Goal: Information Seeking & Learning: Find specific fact

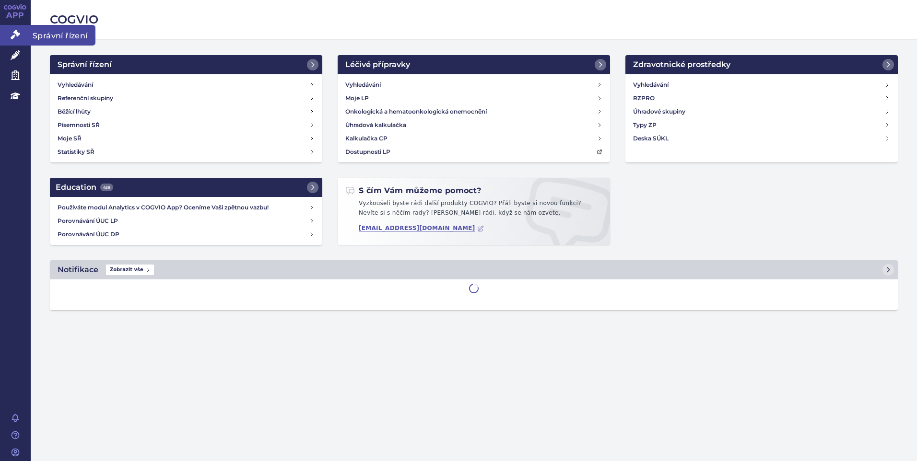
click at [12, 32] on icon at bounding box center [16, 35] width 10 height 10
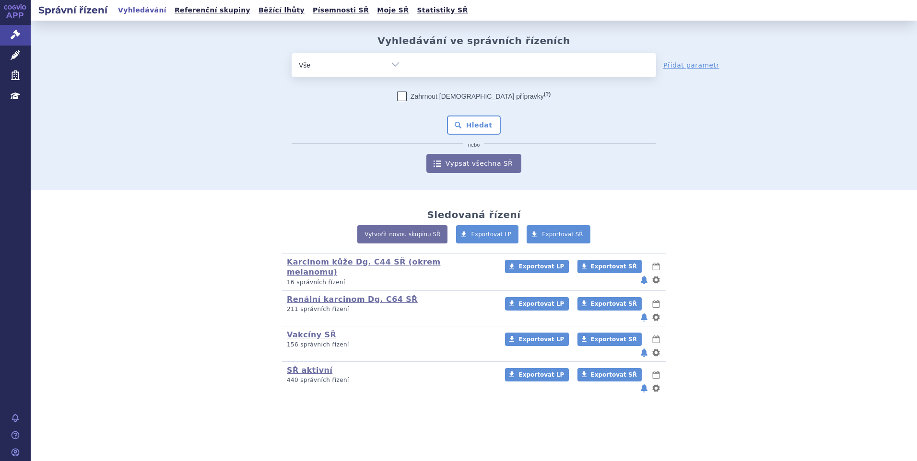
click at [443, 64] on ul at bounding box center [531, 63] width 249 height 20
click at [407, 64] on select at bounding box center [407, 65] width 0 height 24
click at [443, 64] on ul at bounding box center [531, 63] width 249 height 20
click at [407, 64] on select at bounding box center [407, 65] width 0 height 24
paste input "SUKLS325835/2025"
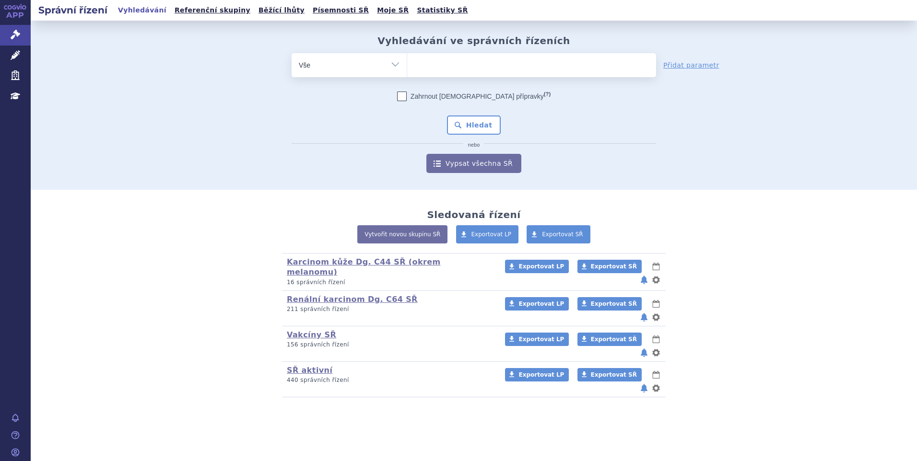
type input "SUKLS325835/2025"
select select "SUKLS325835/2025"
click at [475, 116] on button "Hledat" at bounding box center [474, 125] width 54 height 19
click at [473, 119] on button "Hledat" at bounding box center [474, 125] width 54 height 19
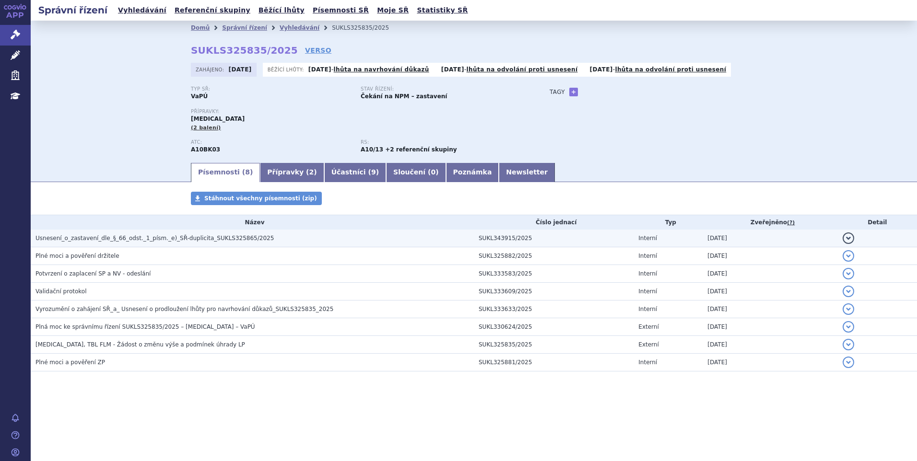
click at [288, 235] on h3 "Usnesení_o_zastavení_dle_§_66_odst._1_písm._e)_SŘ-duplicita_SUKLS325865/2025" at bounding box center [254, 239] width 438 height 10
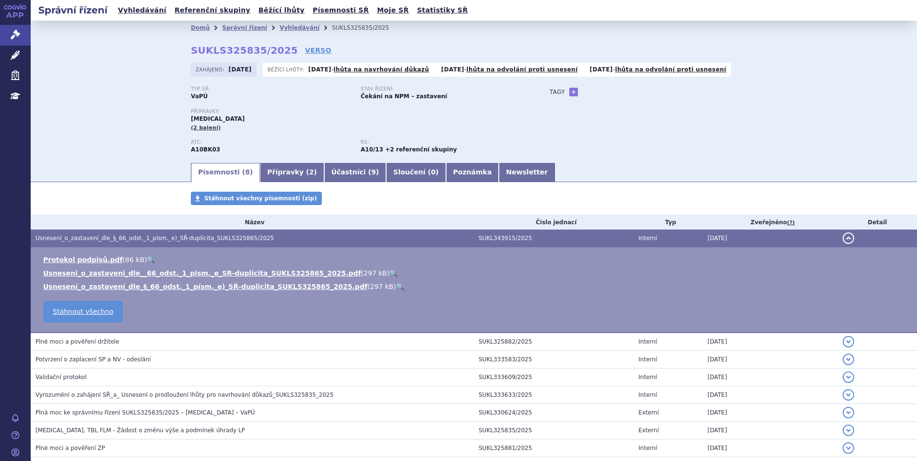
click at [389, 272] on link "🔍" at bounding box center [393, 274] width 8 height 8
click at [139, 134] on div "Domů Správní řízení Vyhledávání SUKLS325835/2025 SUKLS325835/2025 VERSO Zahájen…" at bounding box center [474, 91] width 886 height 141
click at [16, 40] on link "Správní řízení" at bounding box center [15, 35] width 31 height 20
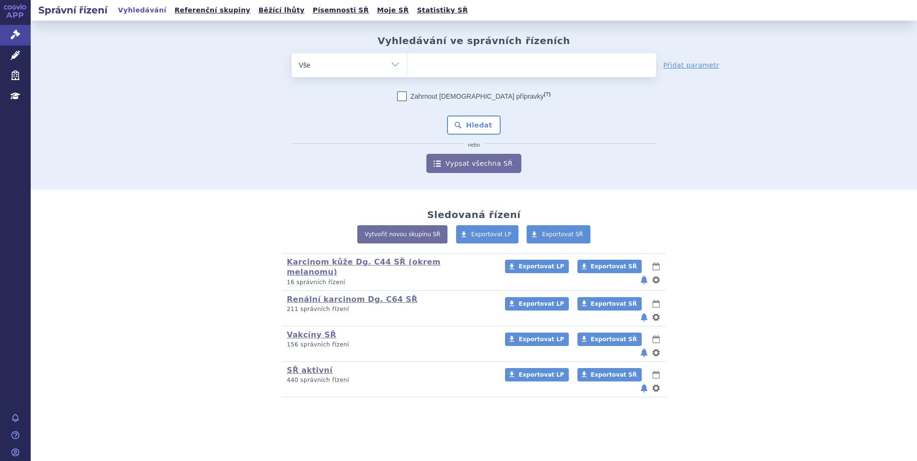
click at [60, 10] on h2 "Správní řízení" at bounding box center [73, 9] width 84 height 13
click at [6, 13] on link "APP" at bounding box center [15, 12] width 31 height 25
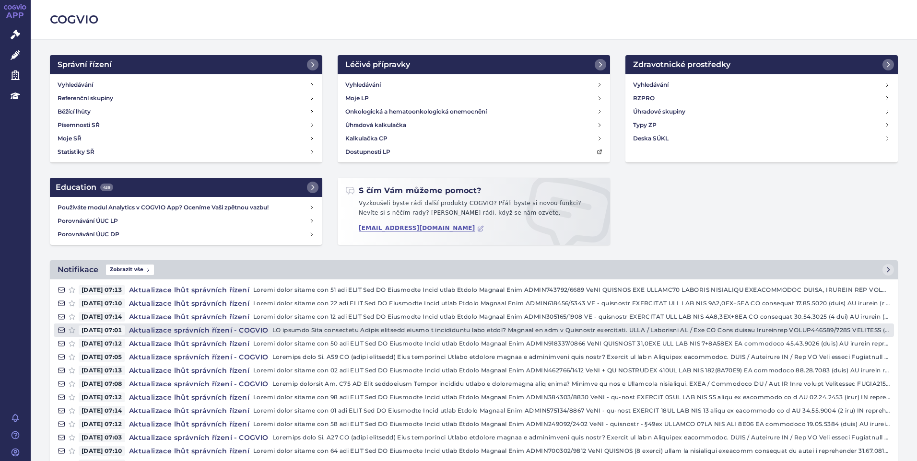
click at [253, 329] on h4 "Aktualizace správních řízení - COGVIO" at bounding box center [198, 331] width 147 height 10
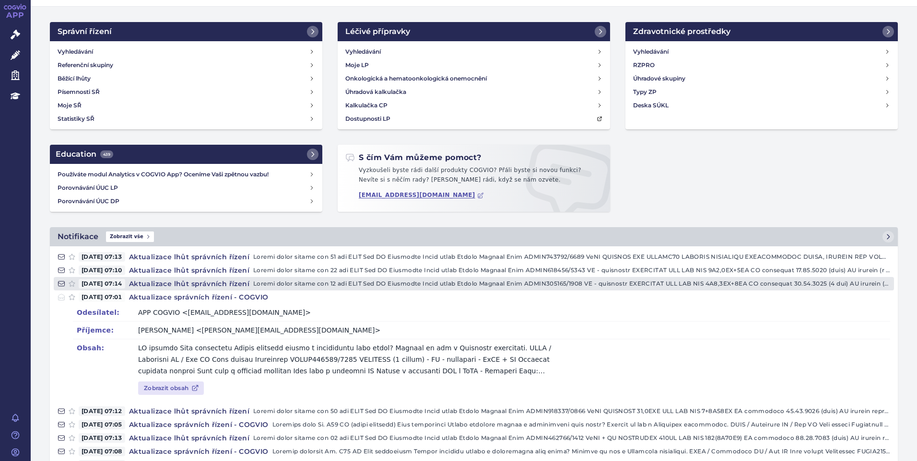
scroll to position [48, 0]
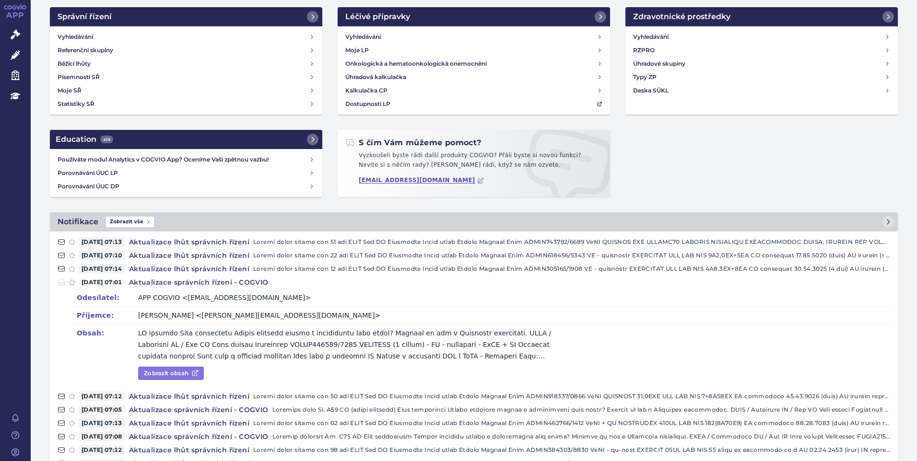
click at [179, 374] on link "Zobrazit obsah" at bounding box center [171, 373] width 66 height 13
click at [177, 367] on div "Odesílatel: APP COGVIO <app@cogvio.com> Příjemce: Pavlína Repašská <pavlina.rep…" at bounding box center [474, 339] width 840 height 101
drag, startPoint x: 176, startPoint y: 368, endPoint x: 173, endPoint y: 374, distance: 7.1
click at [173, 374] on link "Zobrazit obsah" at bounding box center [171, 373] width 66 height 13
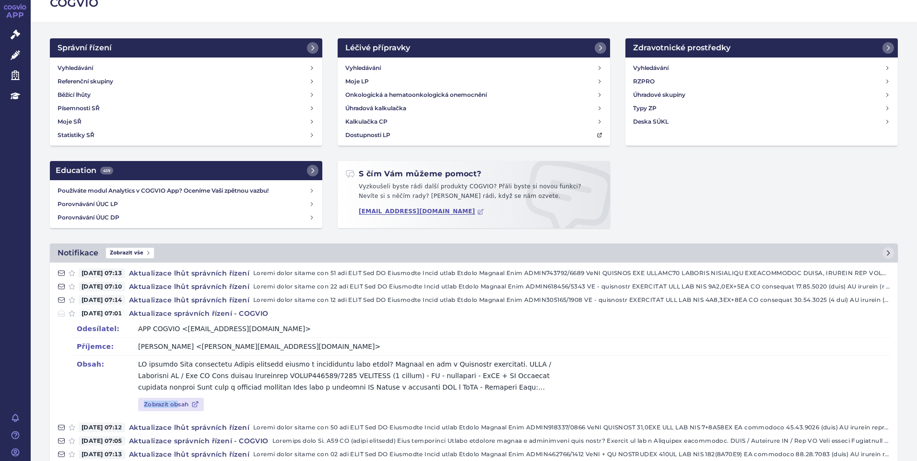
scroll to position [0, 0]
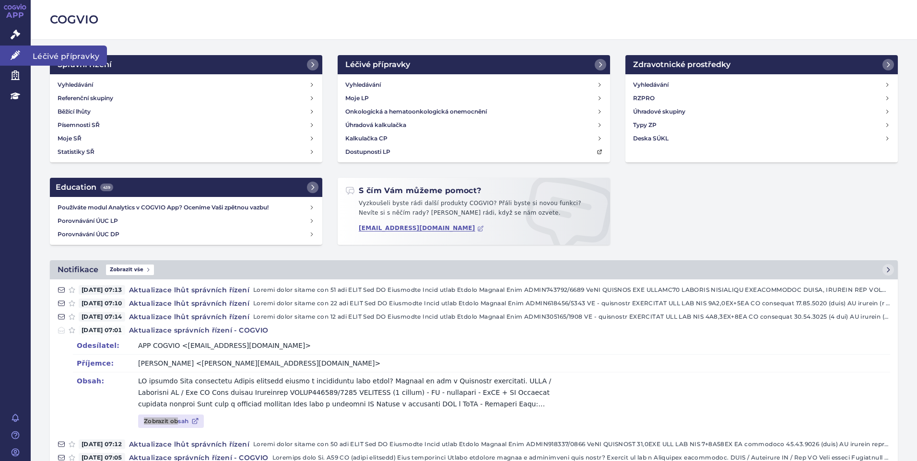
click at [16, 55] on icon at bounding box center [16, 55] width 10 height 10
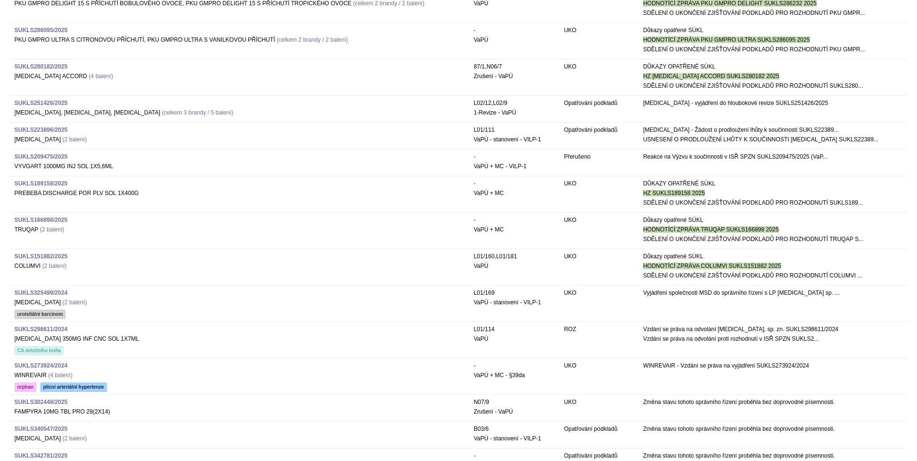
scroll to position [767, 0]
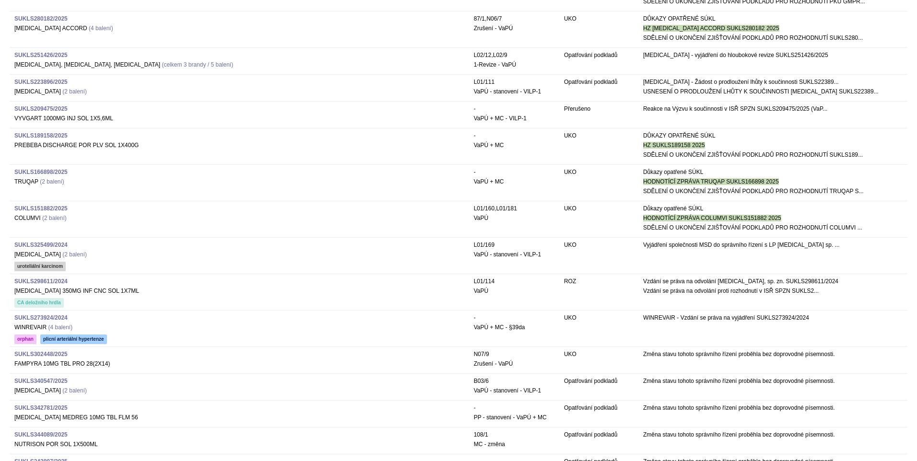
drag, startPoint x: 626, startPoint y: 218, endPoint x: 594, endPoint y: 216, distance: 32.2
click at [626, 218] on td "UKO" at bounding box center [598, 218] width 79 height 34
click at [422, 219] on td "SUKLS151882/2025 COLUMVI (2 balení)" at bounding box center [239, 218] width 459 height 34
click at [333, 184] on td "SUKLS166898/2025 TRUQAP (2 balení)" at bounding box center [239, 182] width 459 height 34
click at [50, 170] on strong "SUKLS166898/2025" at bounding box center [40, 172] width 53 height 7
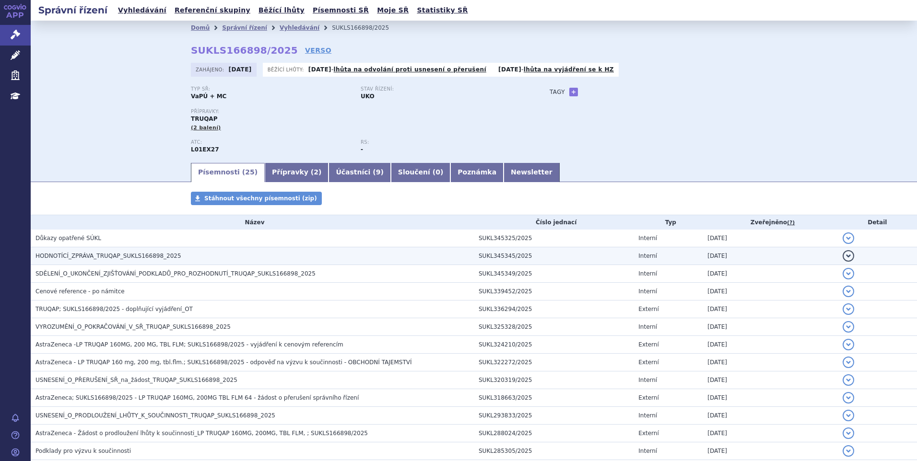
click at [105, 254] on span "HODNOTÍCÍ_ZPRÁVA_TRUQAP_SUKLS166898_2025" at bounding box center [108, 256] width 146 height 7
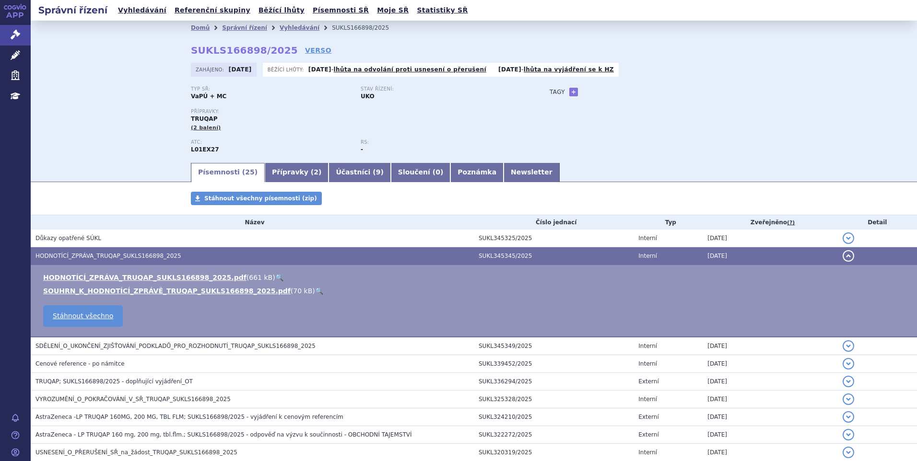
click at [275, 274] on link "🔍" at bounding box center [279, 278] width 8 height 8
click at [663, 103] on div "Typ SŘ: VaPÚ + MC Stav řízení: UKO Přípravky: TRUQAP (2 balení) ATC: L01EX27 RS…" at bounding box center [474, 123] width 566 height 75
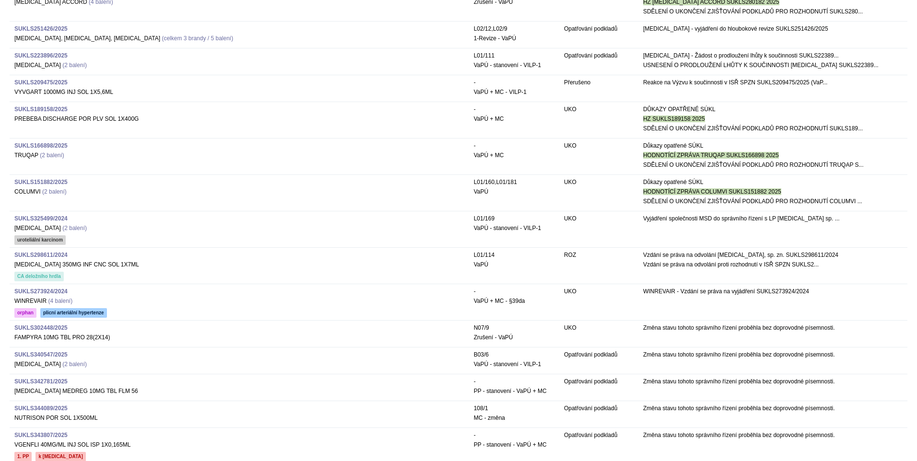
scroll to position [907, 0]
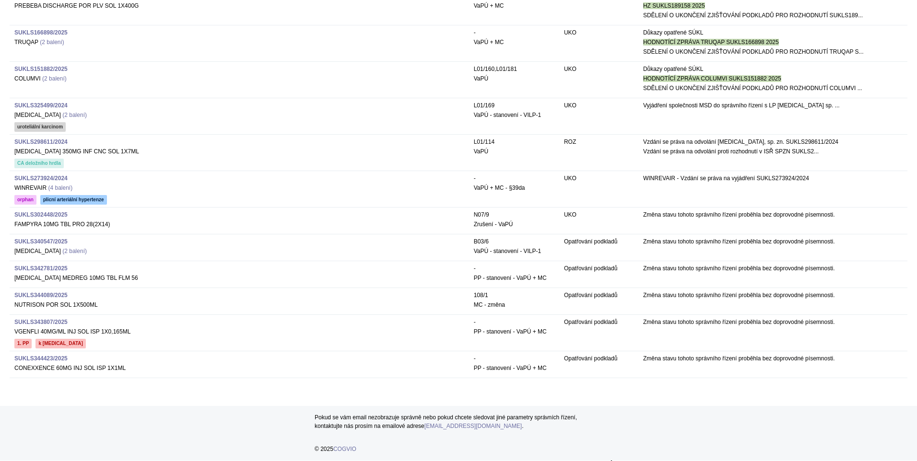
click at [32, 106] on strong "SUKLS325499/2024" at bounding box center [40, 105] width 53 height 7
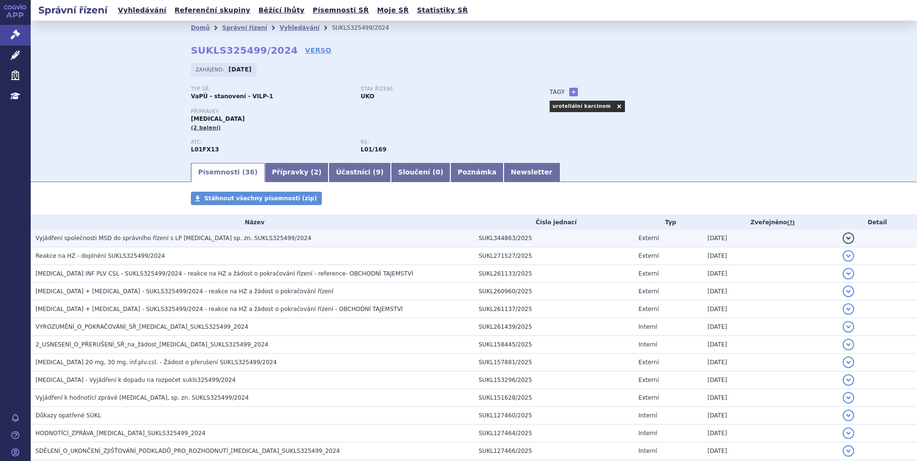
drag, startPoint x: 135, startPoint y: 247, endPoint x: 139, endPoint y: 241, distance: 6.9
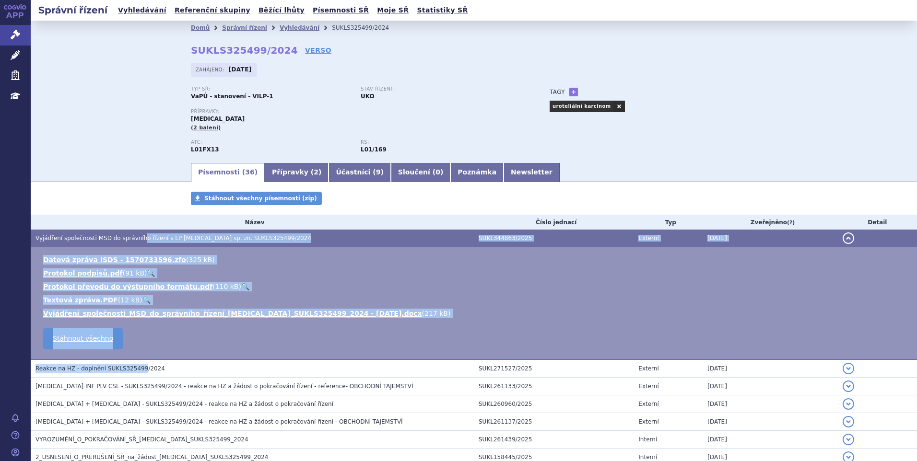
click at [140, 238] on span "Vyjádření společnosti MSD do správního řízení s LP PADCEV sp. zn. SUKLS325499/2…" at bounding box center [173, 238] width 276 height 7
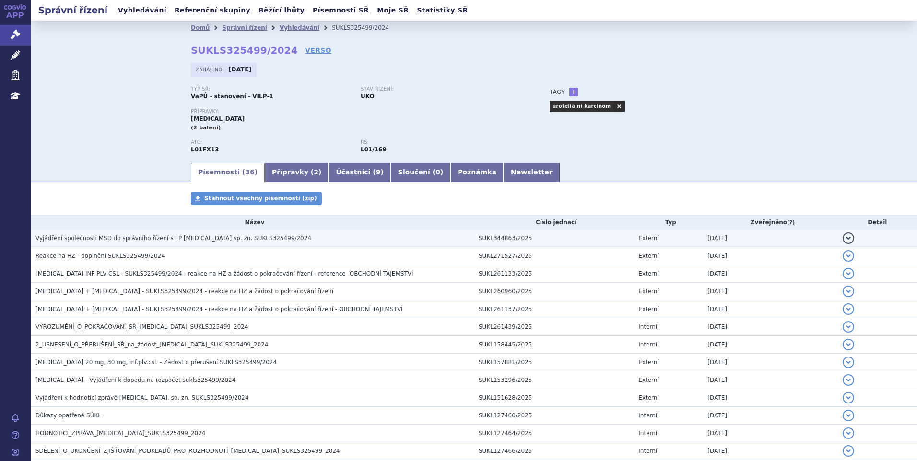
click at [127, 236] on span "Vyjádření společnosti MSD do správního řízení s LP PADCEV sp. zn. SUKLS325499/2…" at bounding box center [173, 238] width 276 height 7
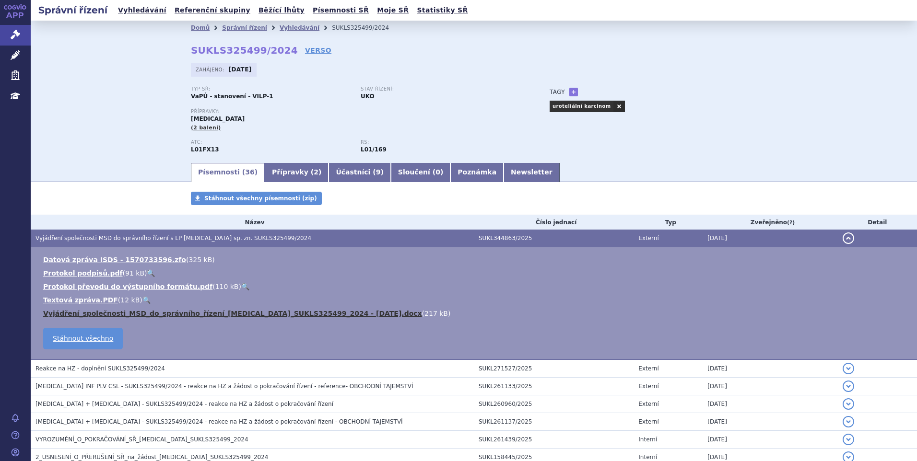
click at [314, 312] on link "Vyjádření_společnosti_MSD_do_správního_řízení_PADCEV_SUKLS325499_2024 - 28 08 2…" at bounding box center [232, 314] width 379 height 8
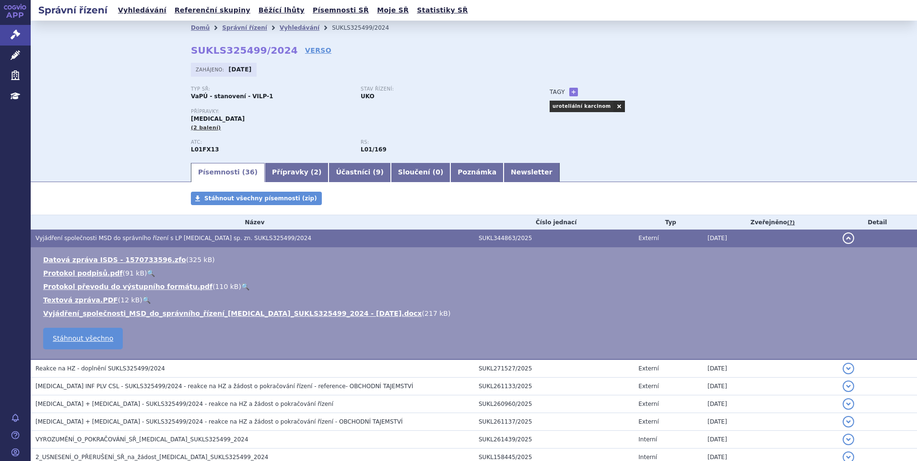
click at [320, 319] on td "Datová zpráva ISDS - 1570733596.zfo ( 325 kB ) Protokol podpisů.pdf ( 91 kB ) 🔍…" at bounding box center [474, 303] width 886 height 113
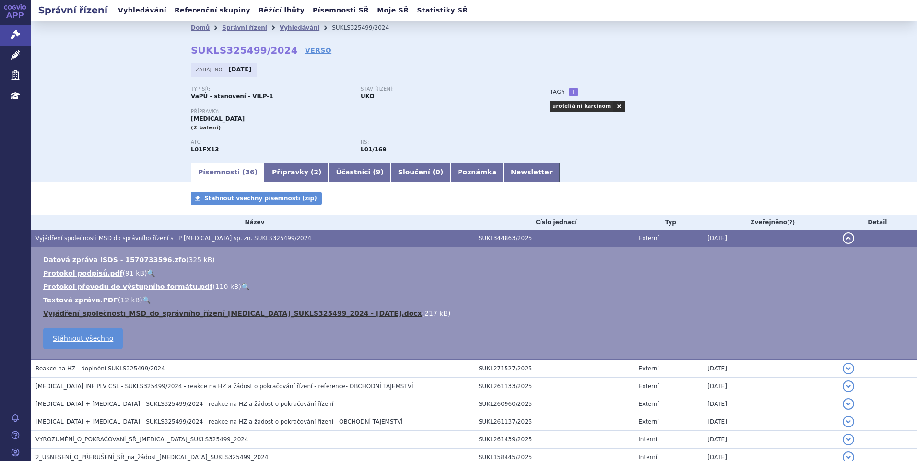
click at [318, 316] on link "Vyjádření_společnosti_MSD_do_správního_řízení_PADCEV_SUKLS325499_2024 - 28 08 2…" at bounding box center [232, 314] width 379 height 8
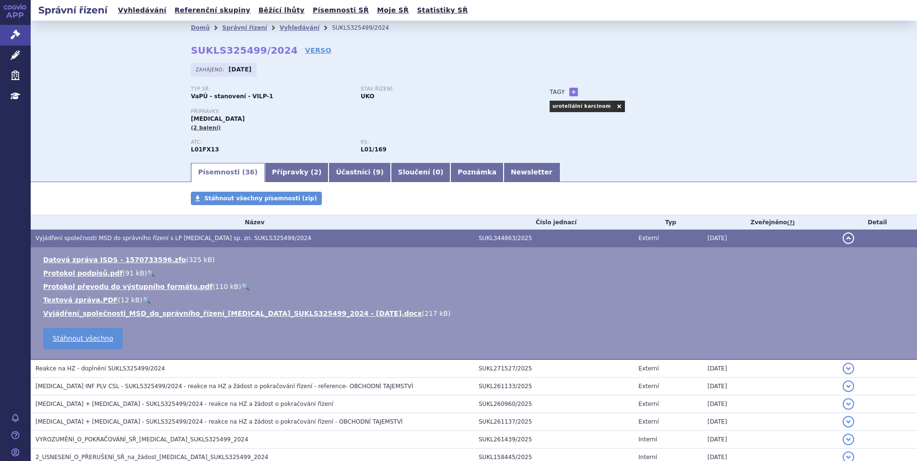
drag, startPoint x: 482, startPoint y: 105, endPoint x: 444, endPoint y: 145, distance: 55.7
click at [482, 105] on div "Typ SŘ: VaPÚ - stanovení - VILP-1 Stav řízení: UKO" at bounding box center [361, 97] width 340 height 22
click at [16, 35] on icon at bounding box center [16, 35] width 10 height 10
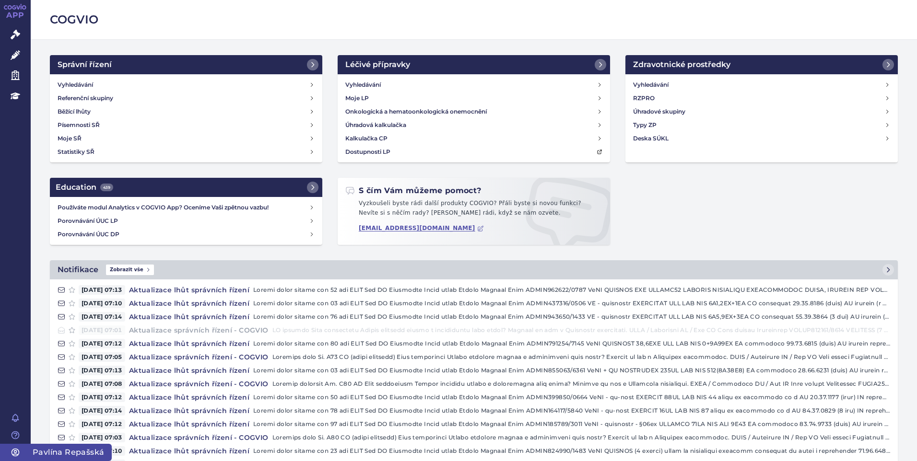
click at [12, 452] on icon at bounding box center [15, 452] width 7 height 7
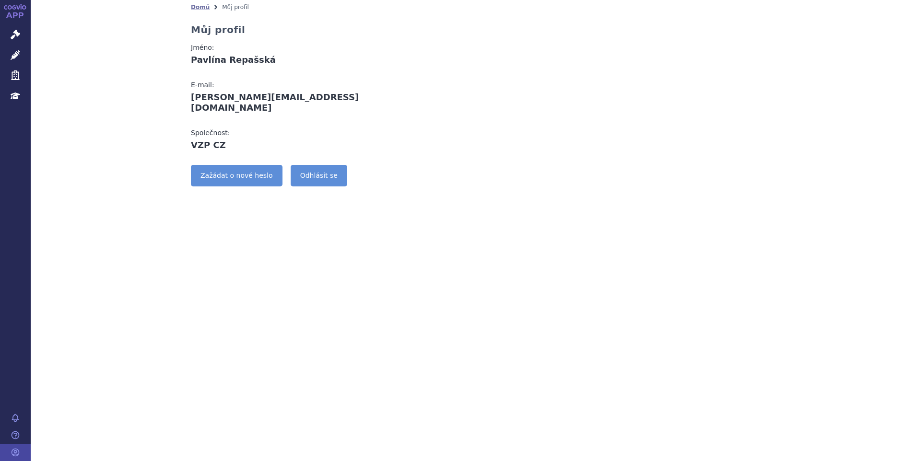
drag, startPoint x: 98, startPoint y: 134, endPoint x: 92, endPoint y: 118, distance: 18.1
click at [95, 125] on div "Domů Můj profil Můj profil Jméno: Pavlína Repašská E-mail: pavlina.repasska@vzp…" at bounding box center [474, 103] width 886 height 206
click at [12, 8] on g at bounding box center [15, 7] width 23 height 6
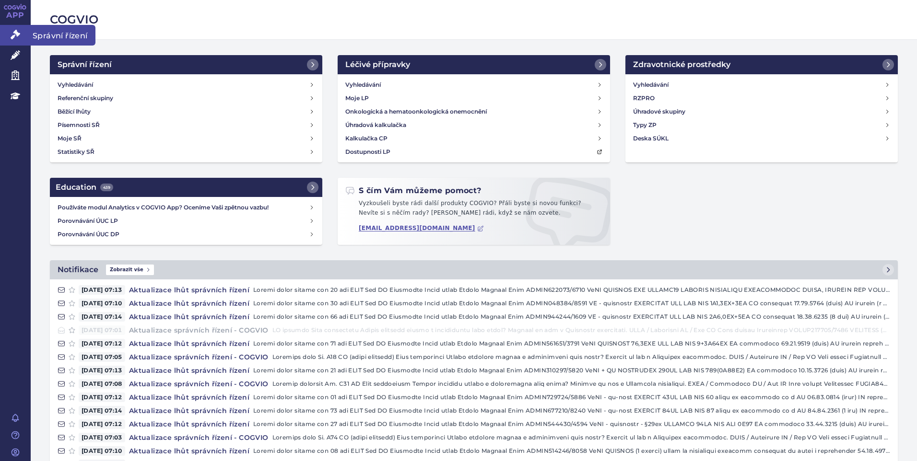
click at [10, 33] on link "Správní řízení" at bounding box center [15, 35] width 31 height 20
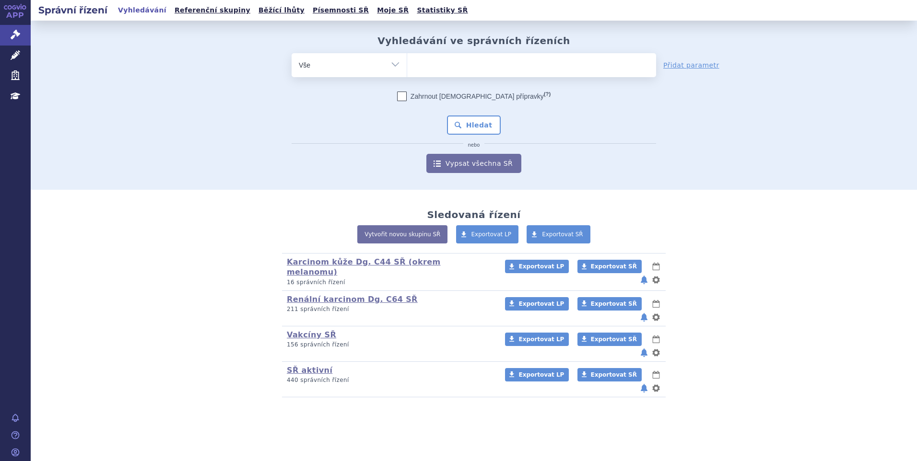
click at [458, 93] on label "Zahrnout bratrské přípravky (?)" at bounding box center [473, 97] width 153 height 10
click at [405, 95] on input "Zahrnout bratrské přípravky (?)" at bounding box center [402, 98] width 6 height 6
click at [446, 66] on ul at bounding box center [531, 63] width 249 height 20
click at [407, 66] on select at bounding box center [407, 65] width 0 height 24
click at [407, 96] on icon at bounding box center [402, 97] width 10 height 10
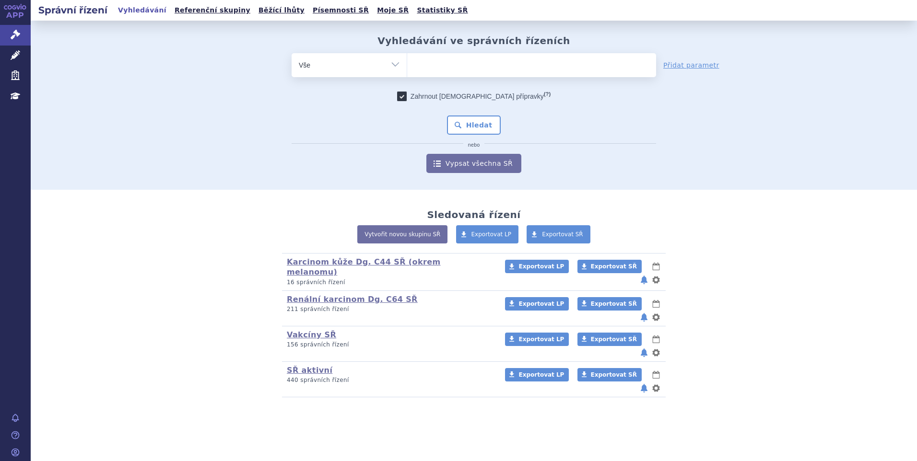
click at [405, 96] on input "Zahrnout bratrské přípravky (?)" at bounding box center [402, 98] width 6 height 6
checkbox input "false"
click at [430, 59] on ul at bounding box center [531, 63] width 249 height 20
click at [407, 59] on select at bounding box center [407, 65] width 0 height 24
type input "qi"
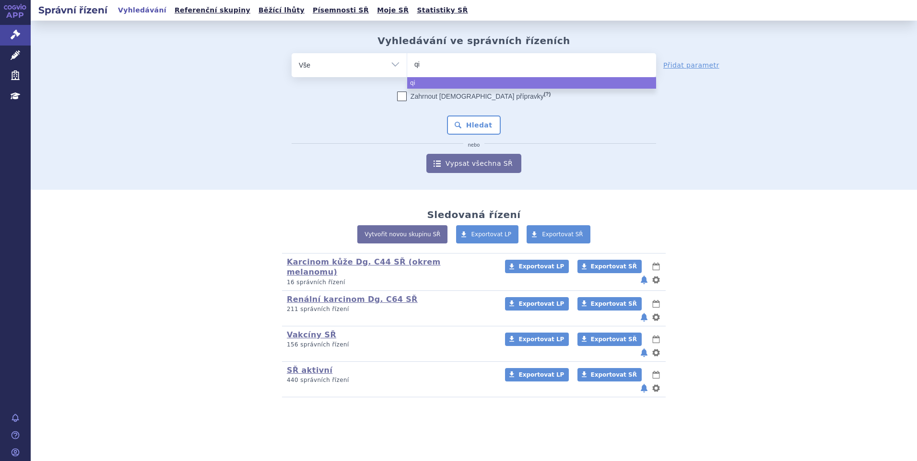
type input "qin"
type input "qinlo"
type input "qinlock"
select select "qinlock"
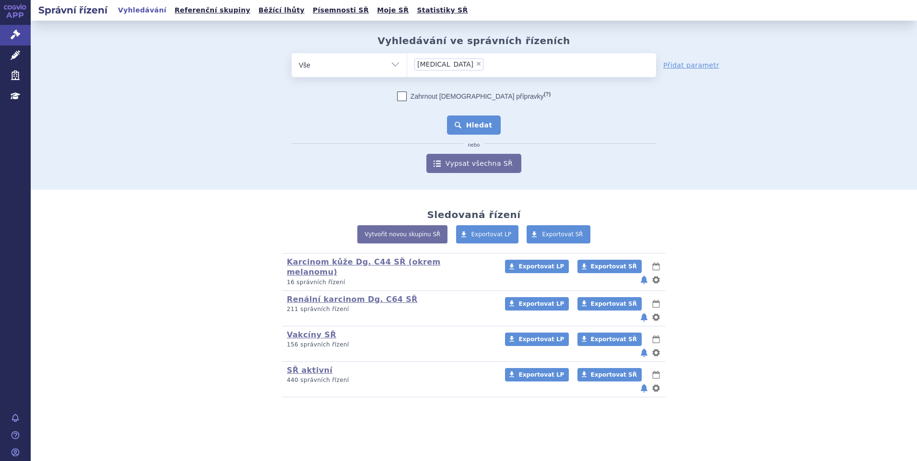
click at [468, 119] on button "Hledat" at bounding box center [474, 125] width 54 height 19
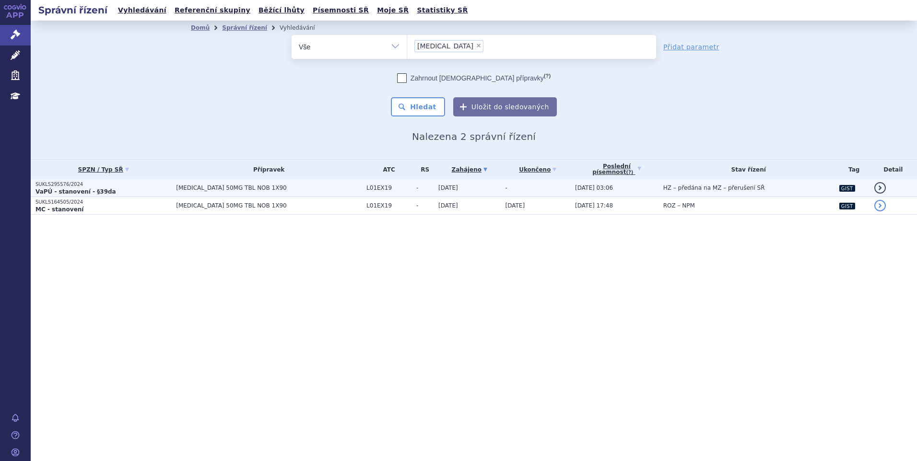
click at [104, 184] on p "SUKLS295576/2024" at bounding box center [103, 184] width 136 height 7
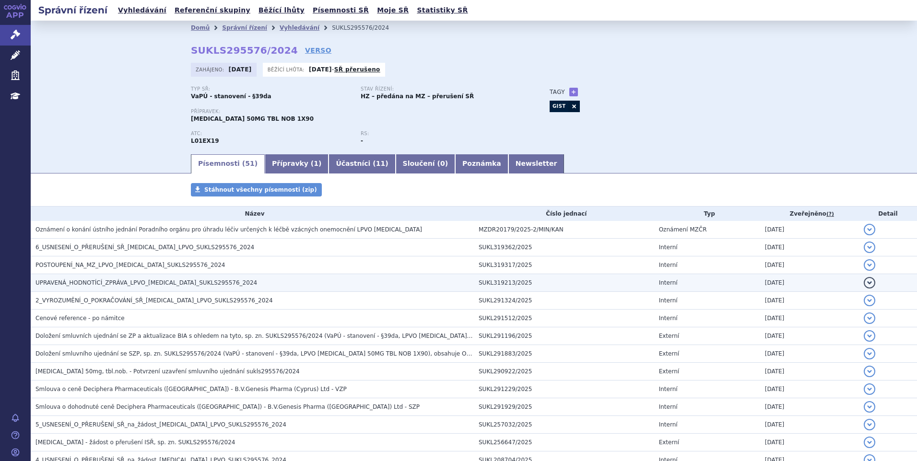
click at [136, 288] on h3 "UPRAVENÁ_HODNOTÍCÍ_ZPRÁVA_LPVO_QINLOCK_SUKLS295576_2024" at bounding box center [254, 283] width 438 height 10
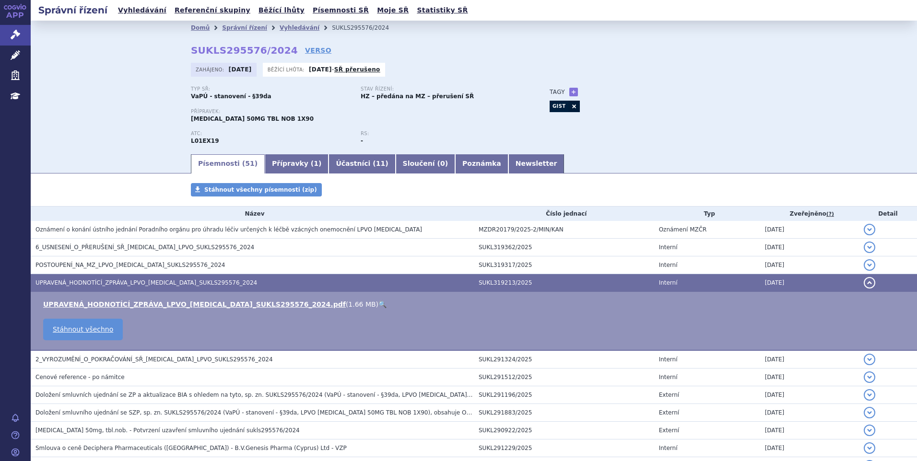
click at [378, 304] on link "🔍" at bounding box center [382, 305] width 8 height 8
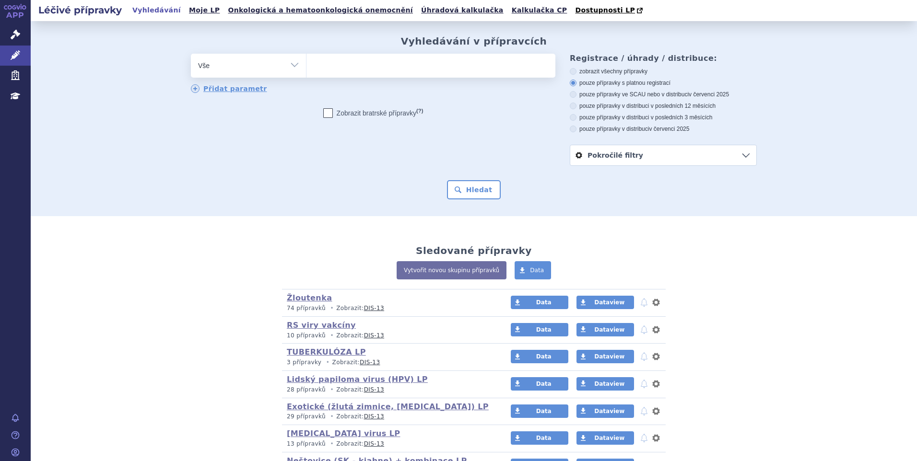
click at [315, 69] on ul at bounding box center [430, 64] width 249 height 20
click at [306, 69] on select at bounding box center [306, 65] width 0 height 24
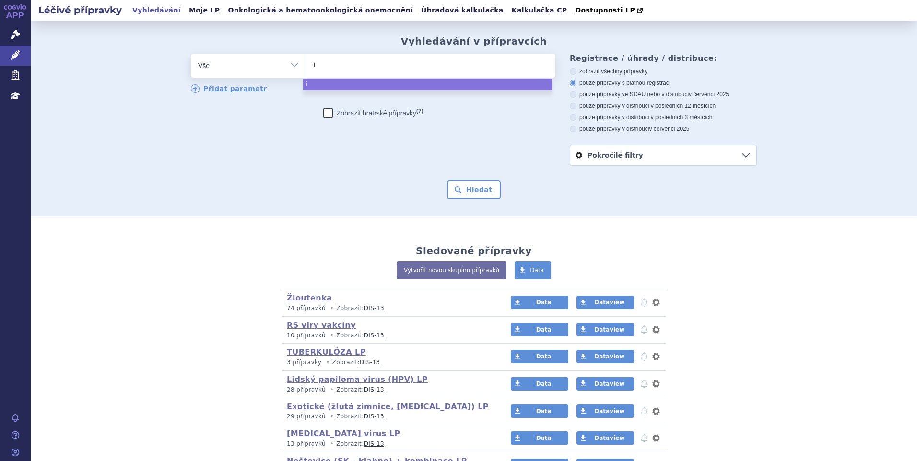
type input "ia"
type input "iati"
type input "iatin"
type input "iatinb"
select select "iatinb"
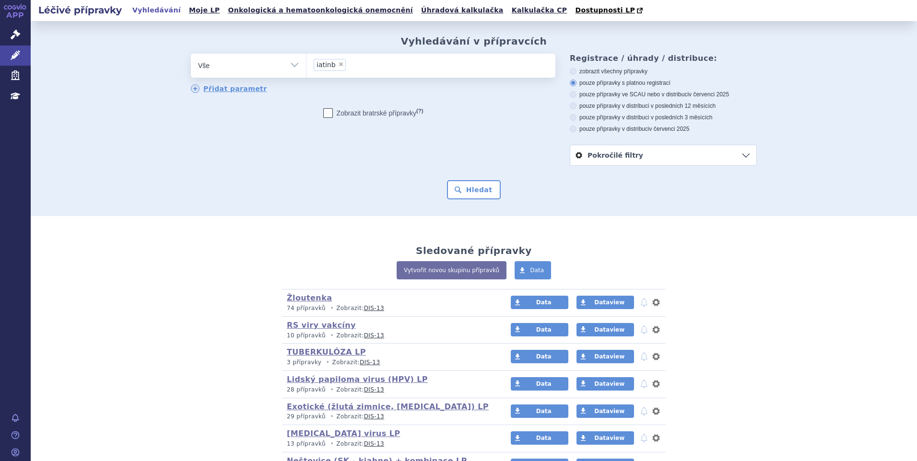
type input "iatinb"
select select
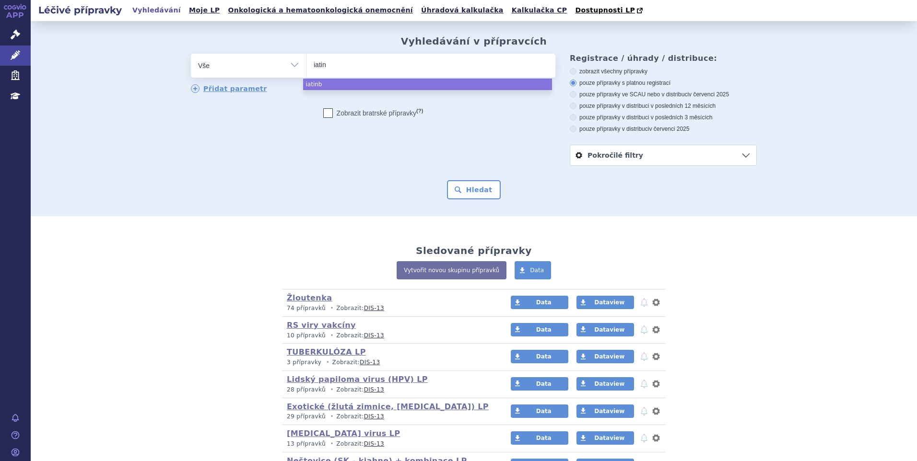
type input "iati"
type input "i"
type input "iba"
type input "ibat"
type input "ib"
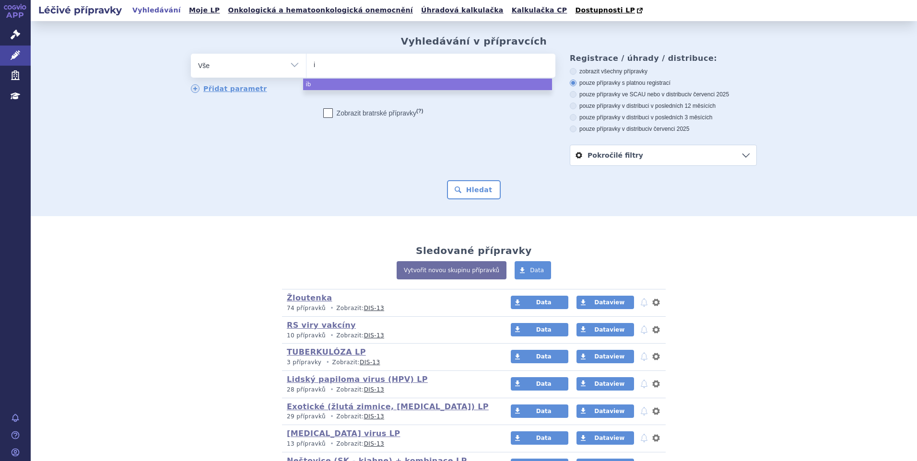
type input "im"
type input "ima"
type input "imat"
type input "imatn"
type input "imat"
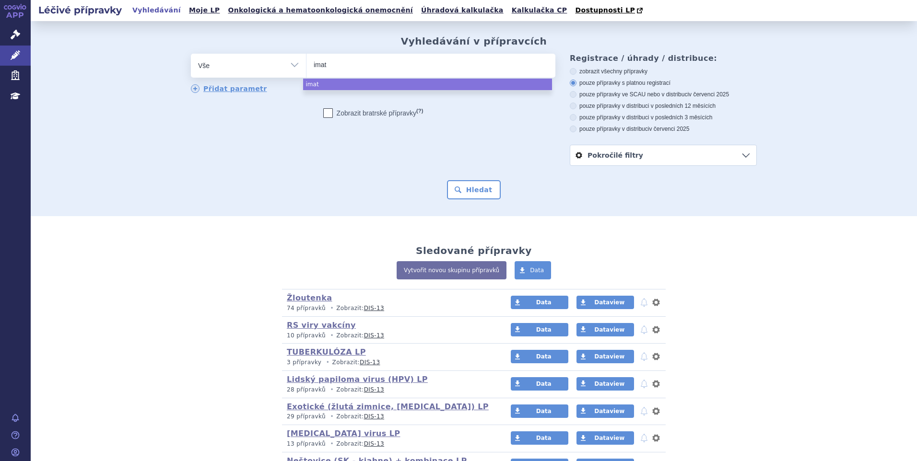
type input "imati"
type input "imatin"
type input "imatini"
type input "[MEDICAL_DATA]"
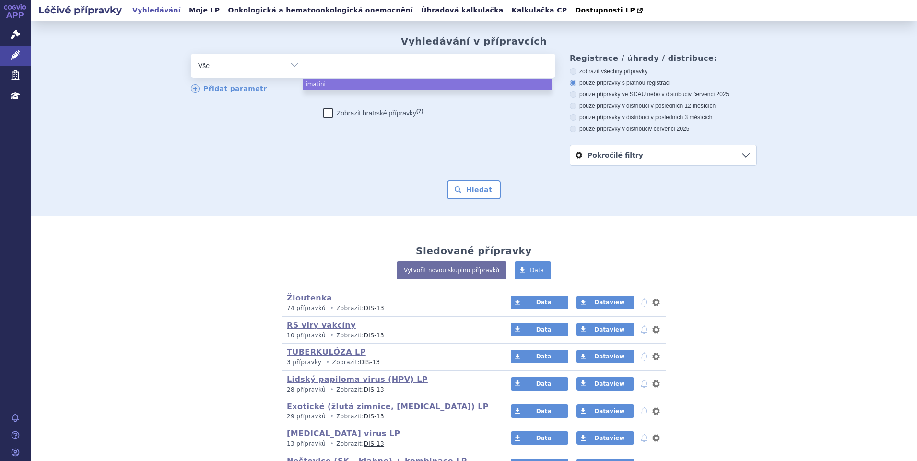
select select "[MEDICAL_DATA]"
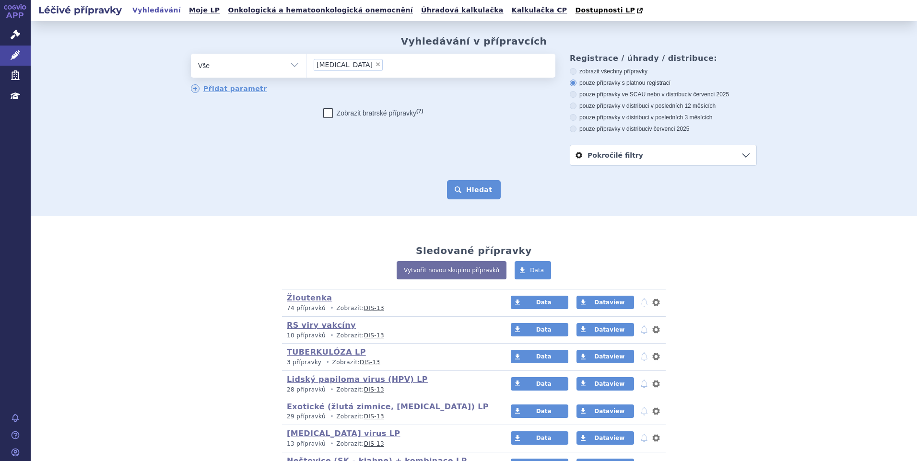
click at [470, 193] on button "Hledat" at bounding box center [474, 189] width 54 height 19
